Goal: Transaction & Acquisition: Subscribe to service/newsletter

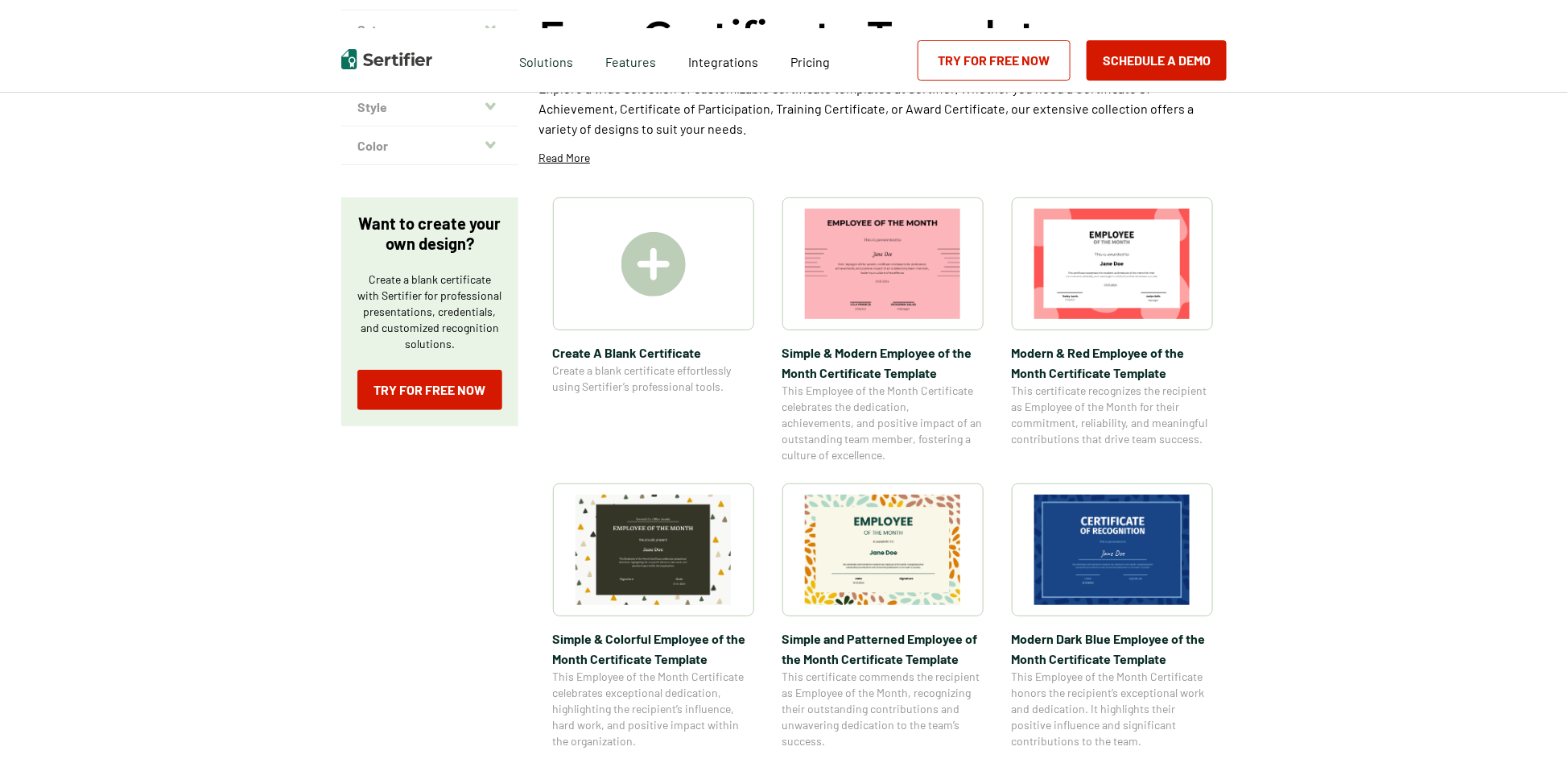
scroll to position [161, 0]
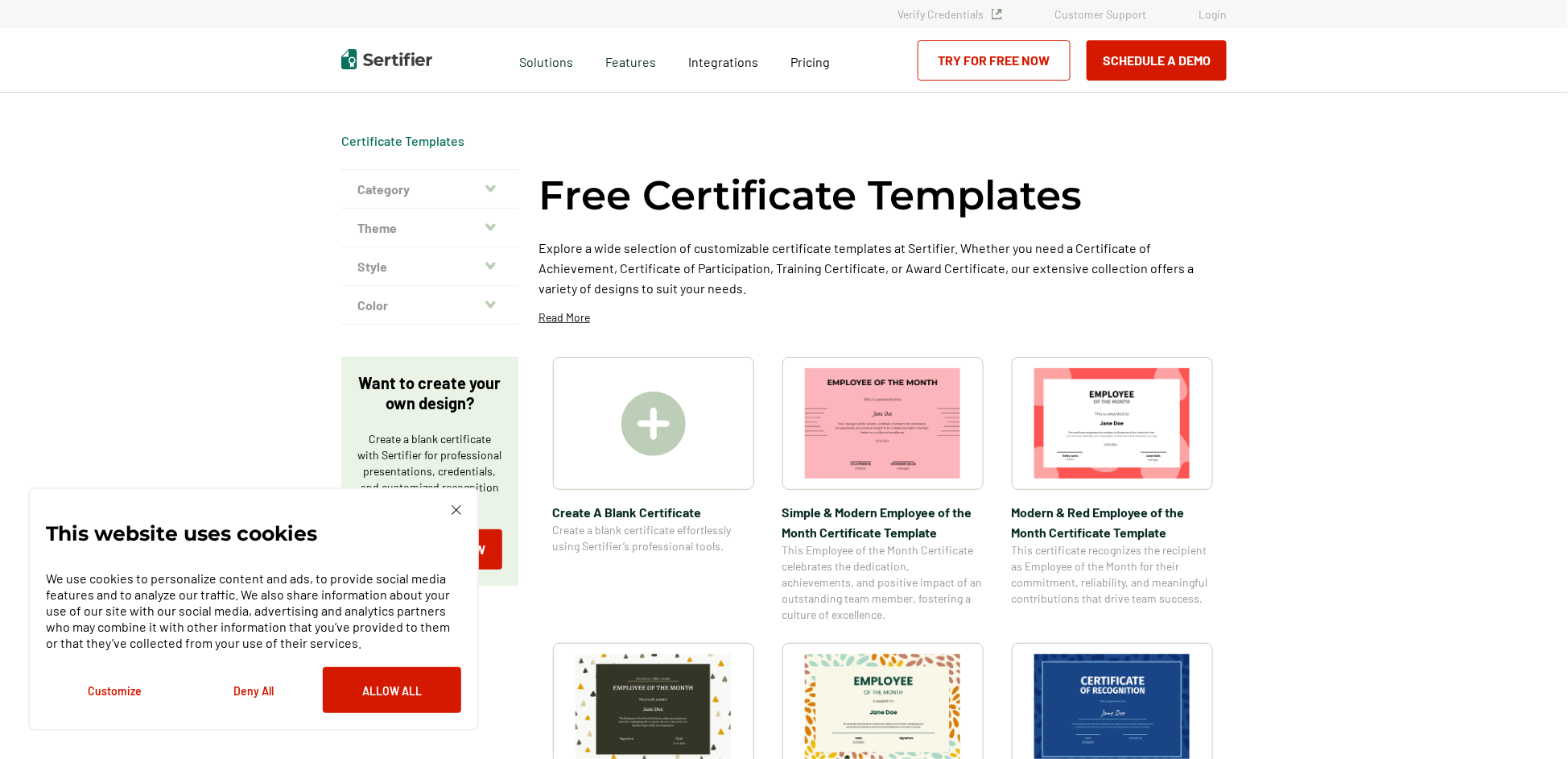
click at [1003, 66] on link "Try for Free Now" at bounding box center [994, 60] width 153 height 41
